Goal: Task Accomplishment & Management: Use online tool/utility

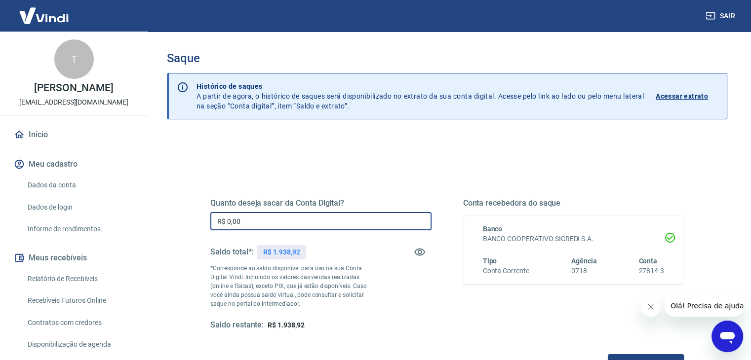
click at [276, 222] on input "R$ 0,00" at bounding box center [320, 221] width 221 height 18
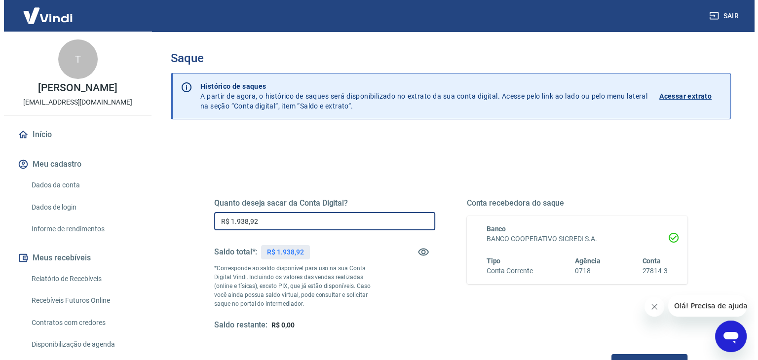
scroll to position [99, 0]
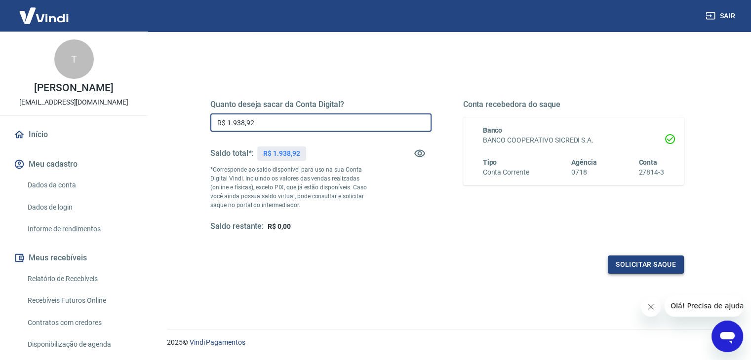
type input "R$ 1.938,92"
click at [639, 265] on button "Solicitar saque" at bounding box center [646, 265] width 76 height 18
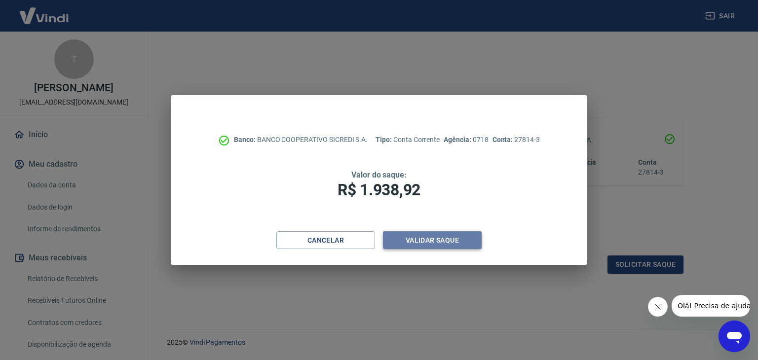
click at [431, 242] on button "Validar saque" at bounding box center [432, 241] width 99 height 18
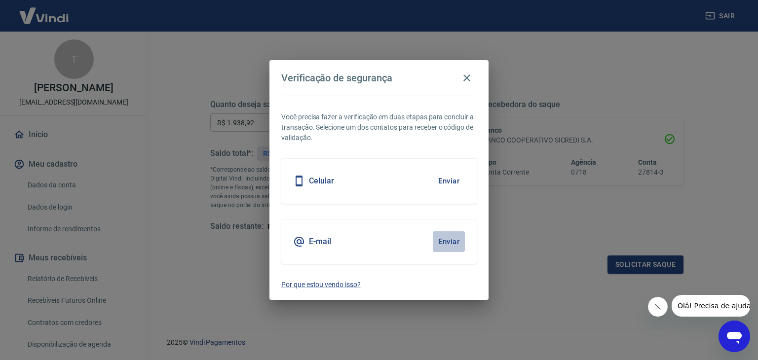
click at [446, 241] on button "Enviar" at bounding box center [449, 242] width 32 height 21
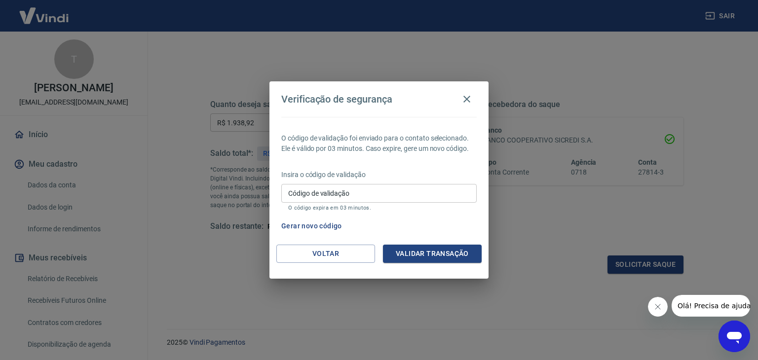
click at [355, 193] on input "Código de validação" at bounding box center [379, 193] width 196 height 18
type input "252485"
click at [413, 251] on button "Validar transação" at bounding box center [432, 254] width 99 height 18
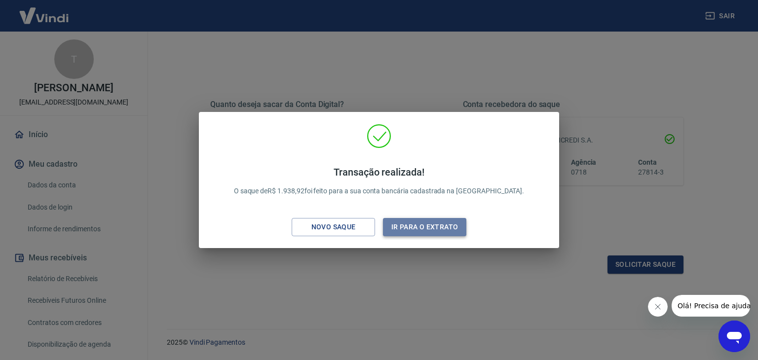
click at [402, 228] on button "Ir para o extrato" at bounding box center [424, 227] width 83 height 18
